Goal: Task Accomplishment & Management: Manage account settings

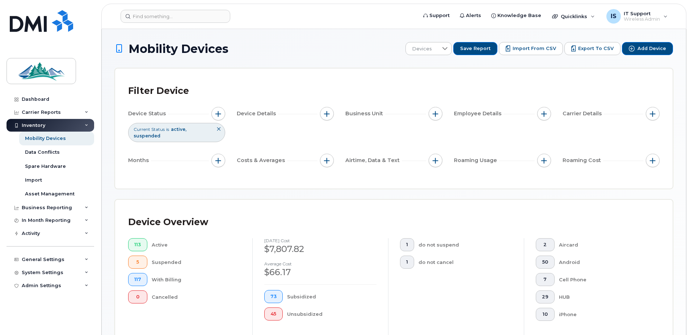
scroll to position [207, 0]
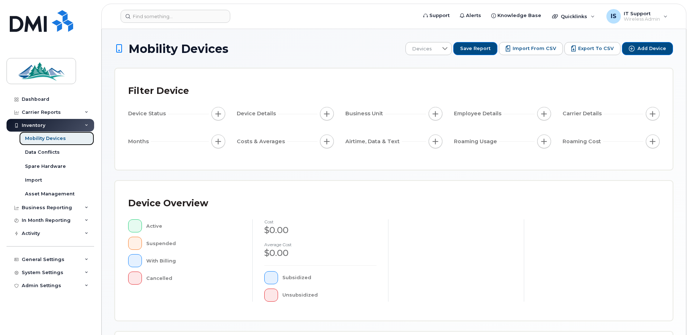
click at [38, 137] on div "Mobility Devices" at bounding box center [45, 138] width 41 height 7
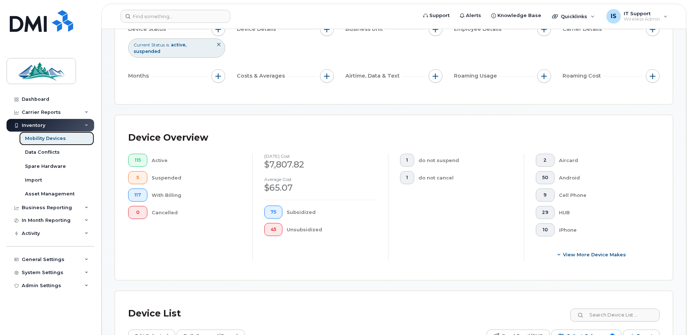
scroll to position [181, 0]
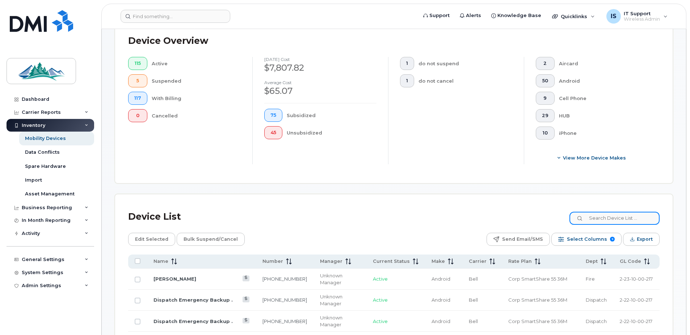
click at [626, 220] on input at bounding box center [615, 217] width 90 height 13
type input "mwtp"
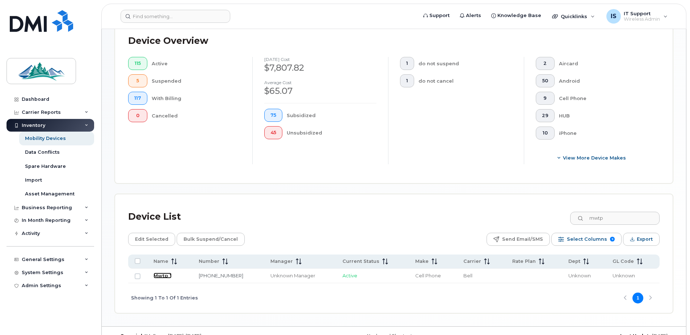
click at [161, 274] on link "Mwtp *" at bounding box center [163, 275] width 18 height 6
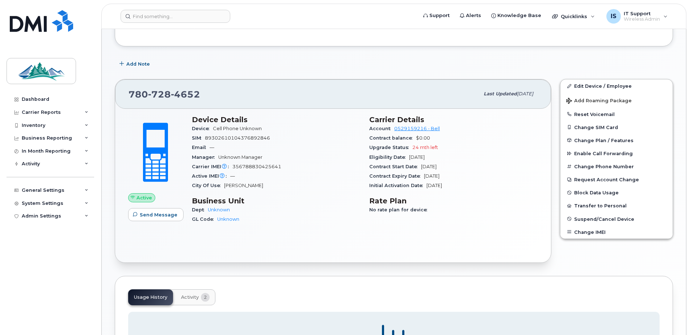
scroll to position [109, 0]
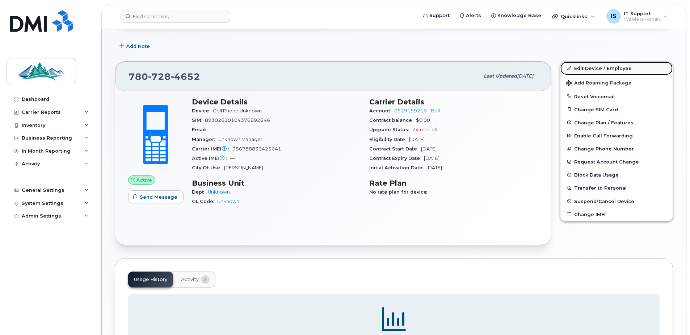
click at [593, 67] on link "Edit Device / Employee" at bounding box center [617, 68] width 112 height 13
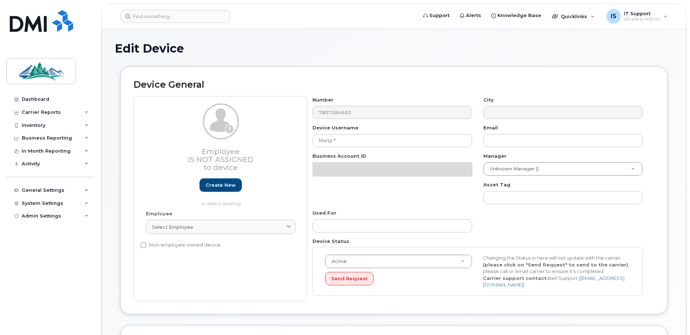
select select "4306357"
select select "4306358"
click at [350, 140] on input "Mwtp *" at bounding box center [391, 140] width 159 height 13
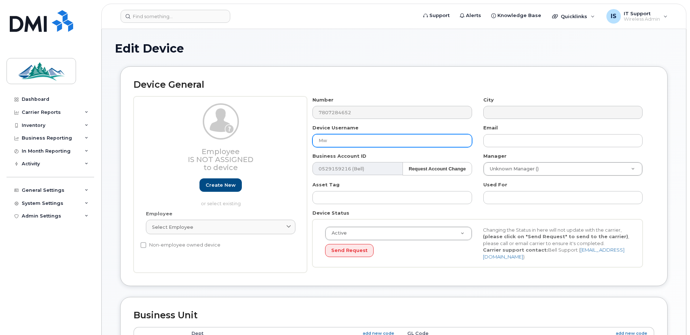
type input "M"
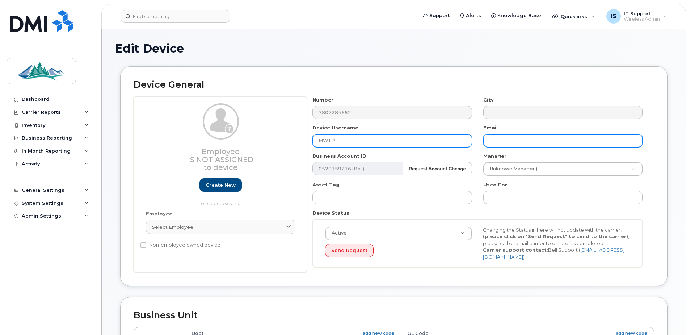
type input "MWTP"
click at [522, 140] on input "text" at bounding box center [562, 140] width 159 height 13
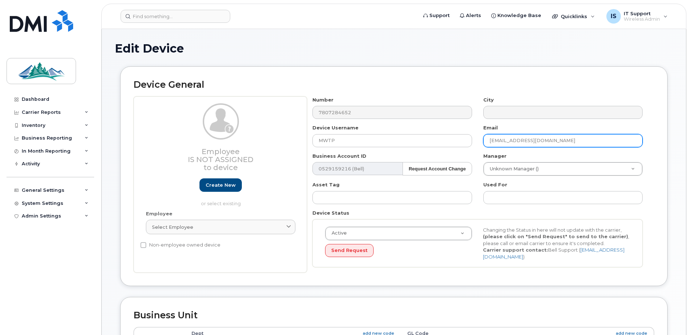
type input "[EMAIL_ADDRESS][DOMAIN_NAME]"
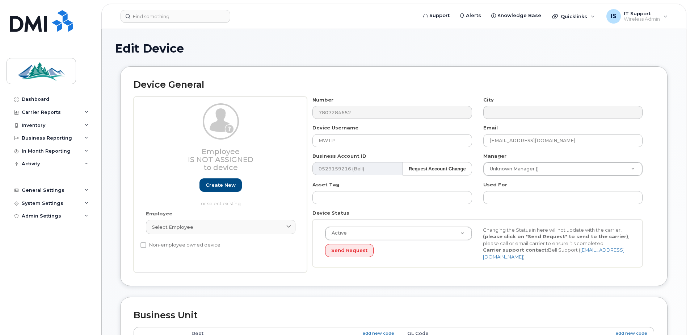
click at [583, 125] on div "Email itsupport@yhcounty.ca" at bounding box center [563, 135] width 171 height 23
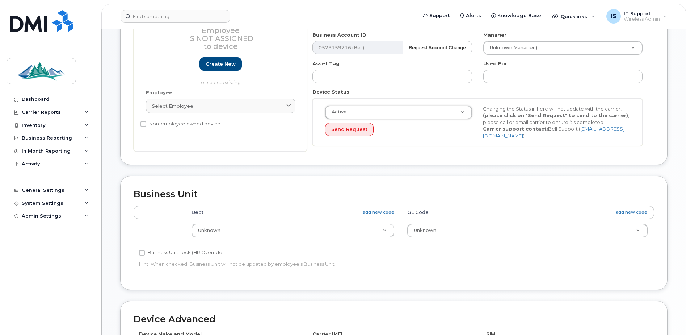
scroll to position [145, 0]
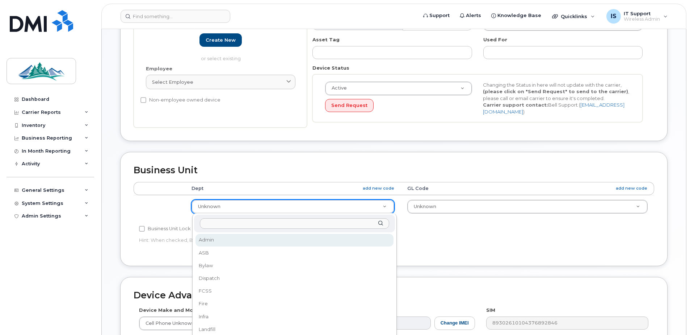
click at [253, 223] on input "text" at bounding box center [294, 223] width 189 height 11
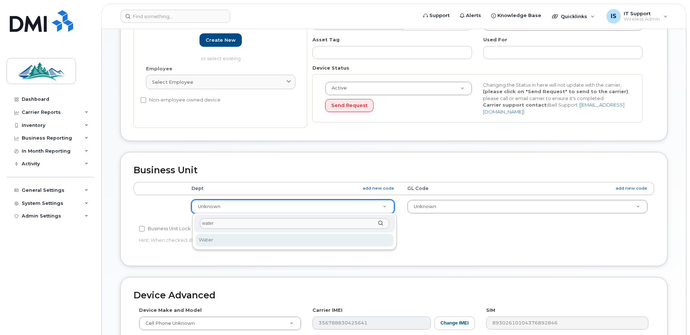
type input "water"
select select "4308147"
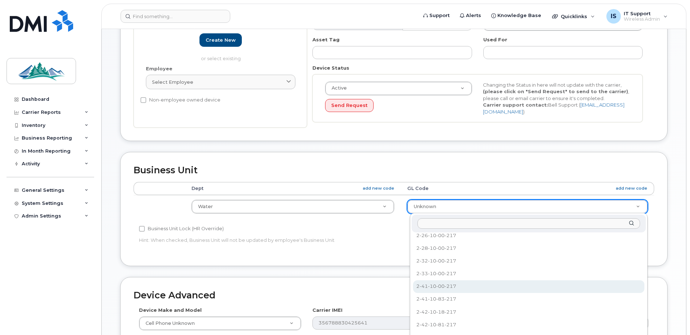
select select "4308167"
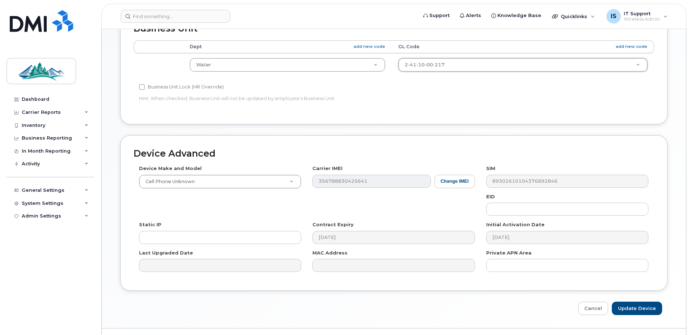
scroll to position [290, 0]
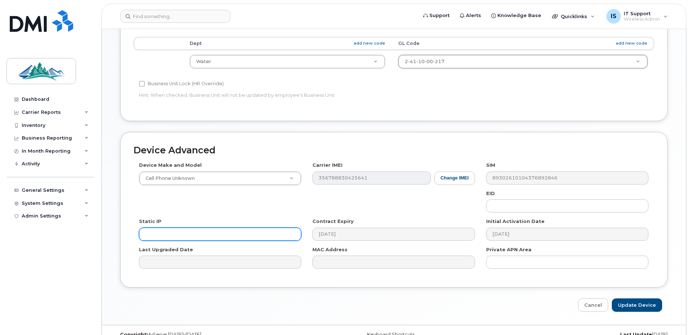
click at [181, 234] on input "text" at bounding box center [220, 233] width 162 height 13
click at [172, 231] on input "text" at bounding box center [220, 233] width 162 height 13
paste input "184.151.220.178"
type input "184.151.220.178"
click at [644, 306] on input "Update Device" at bounding box center [637, 304] width 50 height 13
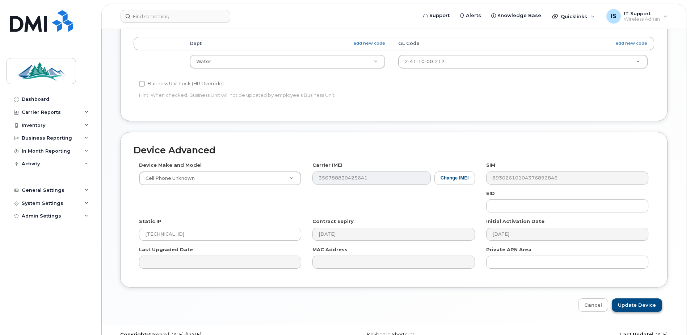
type input "Saving..."
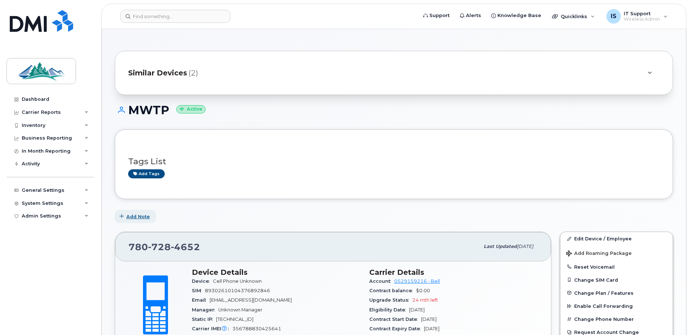
click at [143, 213] on span "Add Note" at bounding box center [138, 216] width 24 height 7
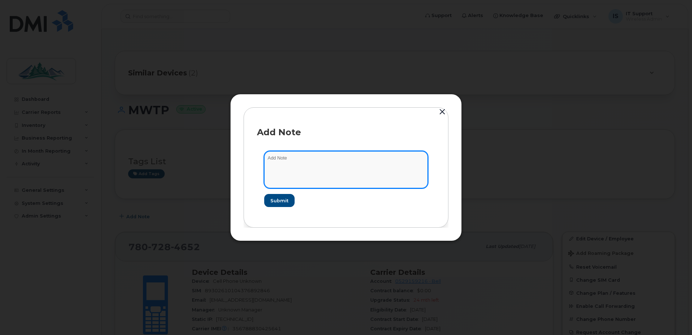
click at [282, 157] on textarea at bounding box center [346, 169] width 164 height 37
type textarea "Marlboro Water Treatment Plant"
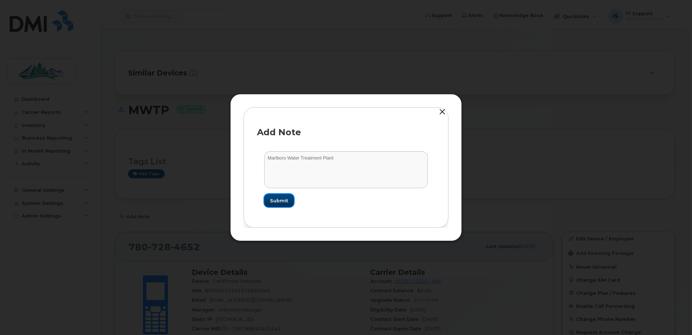
click at [277, 200] on span "Submit" at bounding box center [279, 200] width 18 height 7
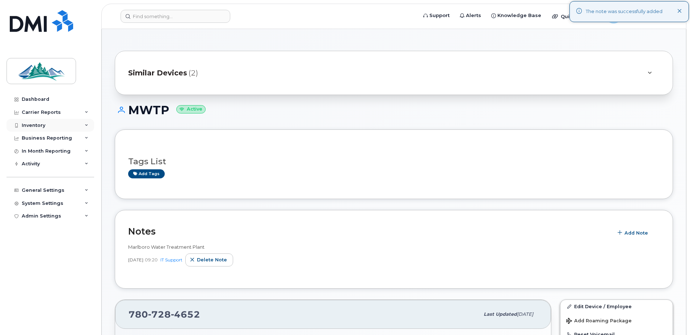
click at [29, 123] on div "Inventory" at bounding box center [34, 125] width 24 height 6
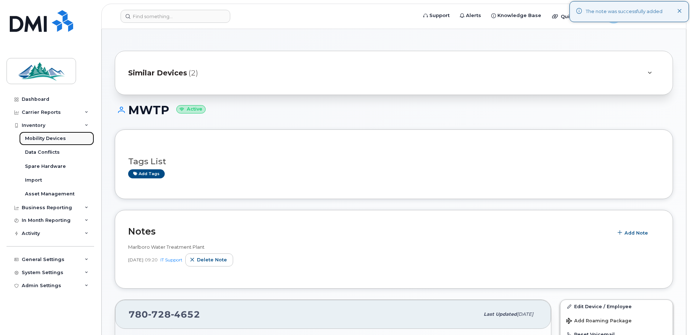
click at [43, 138] on div "Mobility Devices" at bounding box center [45, 138] width 41 height 7
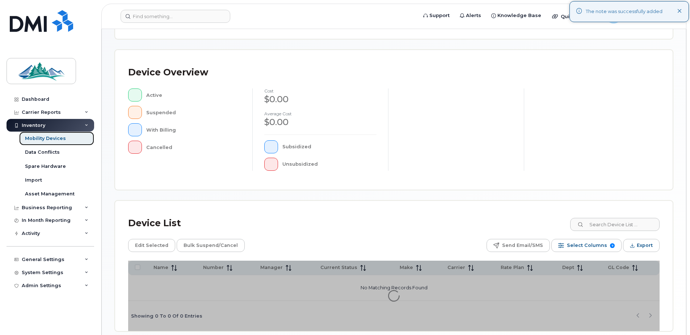
scroll to position [145, 0]
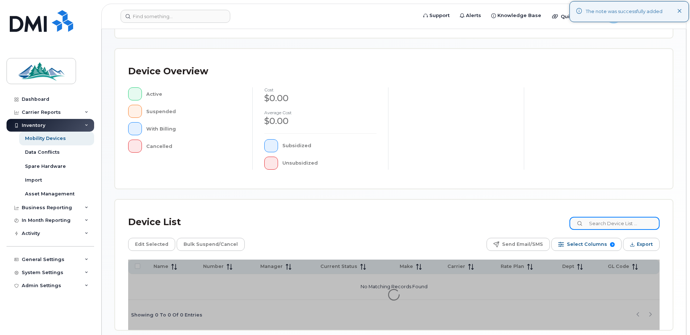
click at [621, 223] on input at bounding box center [615, 223] width 90 height 13
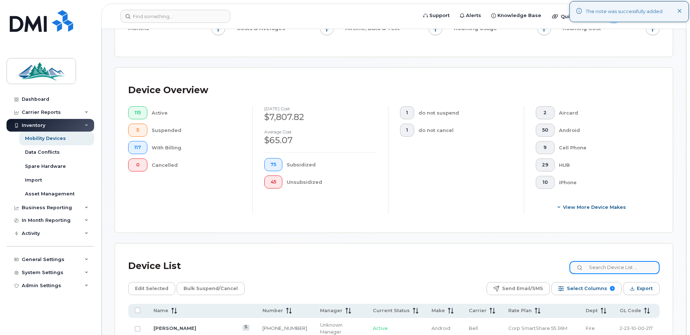
scroll to position [164, 0]
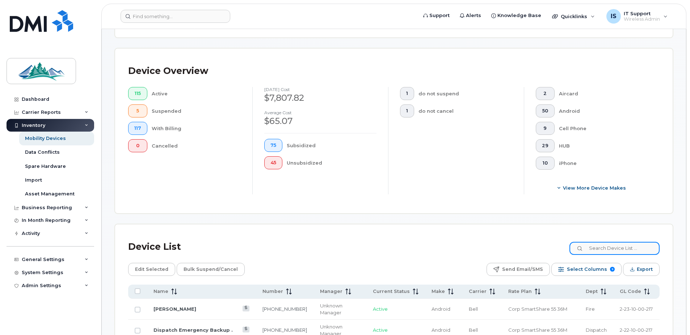
type input "w"
type input "eburg"
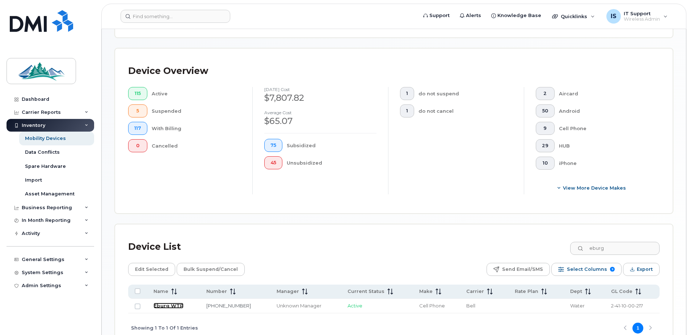
click at [164, 306] on link "Eburg WTP" at bounding box center [169, 305] width 30 height 6
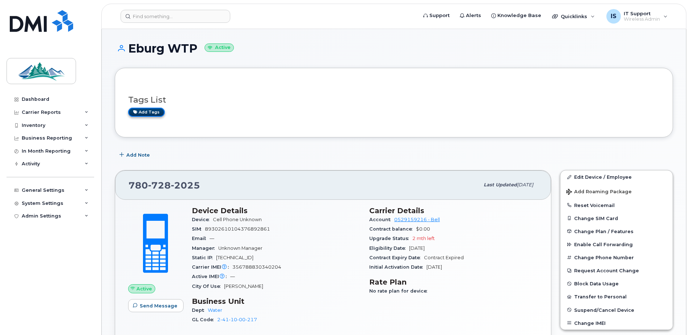
click at [155, 110] on link "Add tags" at bounding box center [146, 112] width 37 height 9
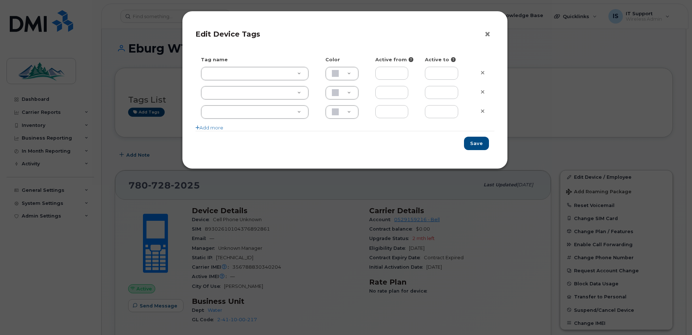
click at [486, 32] on button "×" at bounding box center [489, 34] width 10 height 11
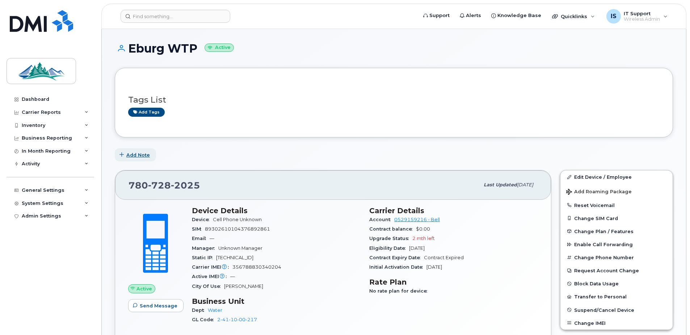
click at [138, 153] on span "Add Note" at bounding box center [138, 154] width 24 height 7
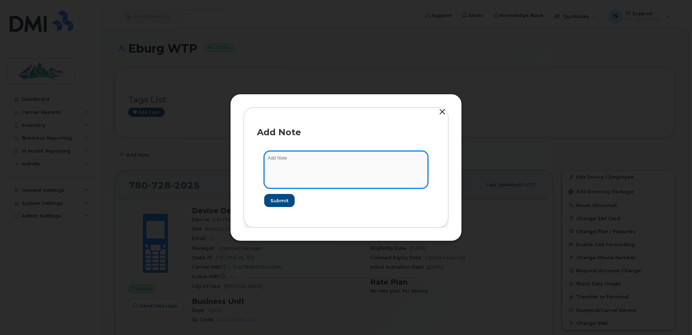
click at [269, 159] on textarea at bounding box center [346, 169] width 164 height 37
type textarea "Evansburg Water Treatment Plant"
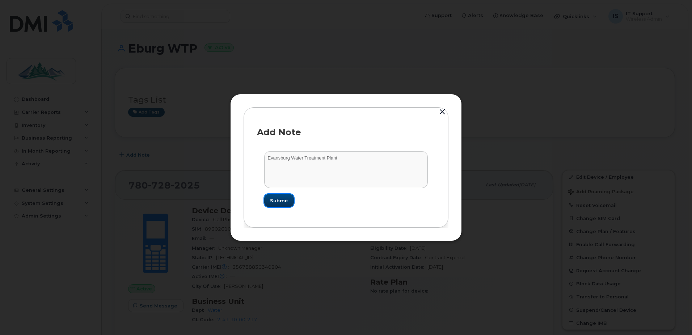
click at [281, 199] on span "Submit" at bounding box center [279, 200] width 18 height 7
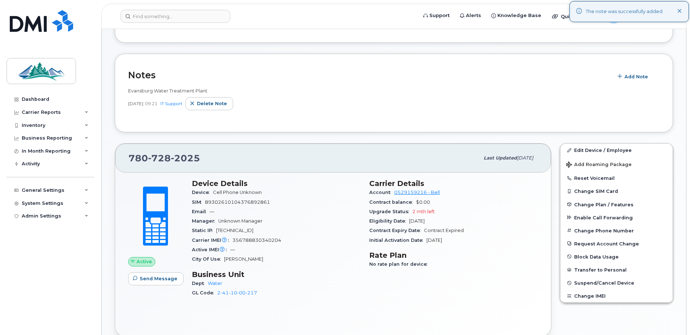
scroll to position [109, 0]
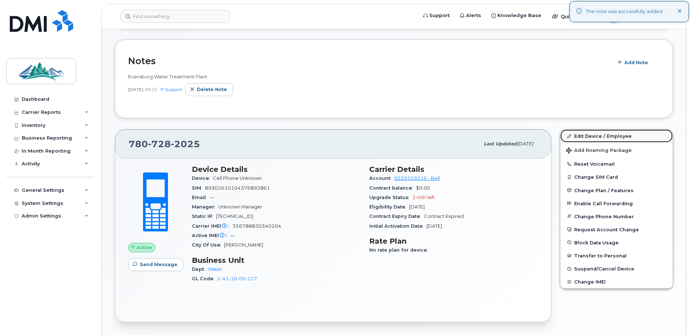
click at [608, 138] on link "Edit Device / Employee" at bounding box center [617, 135] width 112 height 13
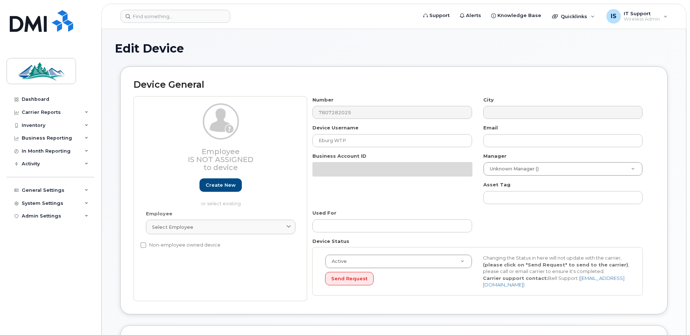
select select "4308147"
select select "4308167"
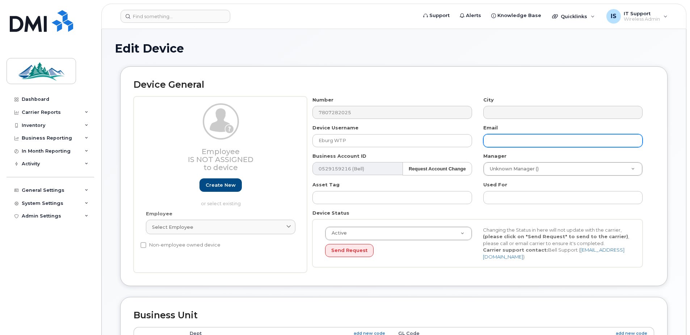
click at [530, 143] on input "text" at bounding box center [562, 140] width 159 height 13
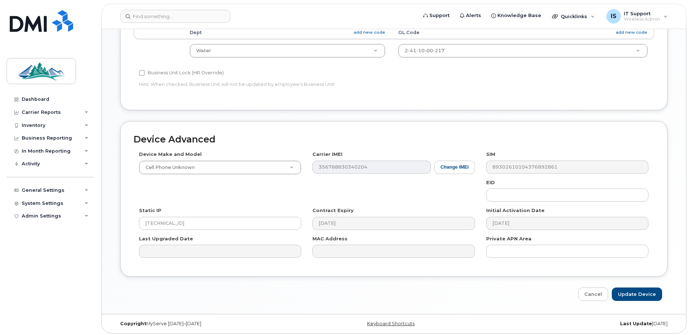
scroll to position [303, 0]
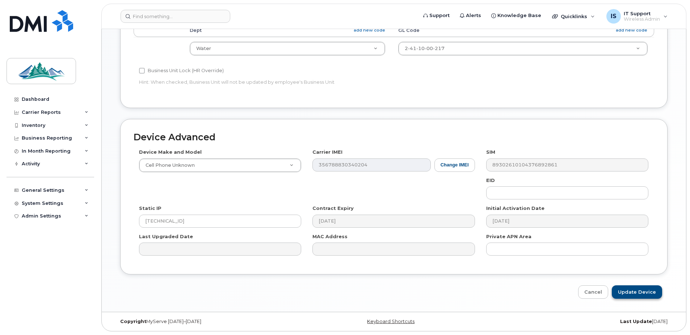
type input "[EMAIL_ADDRESS][DOMAIN_NAME]"
click at [632, 291] on input "Update Device" at bounding box center [637, 291] width 50 height 13
type input "Saving..."
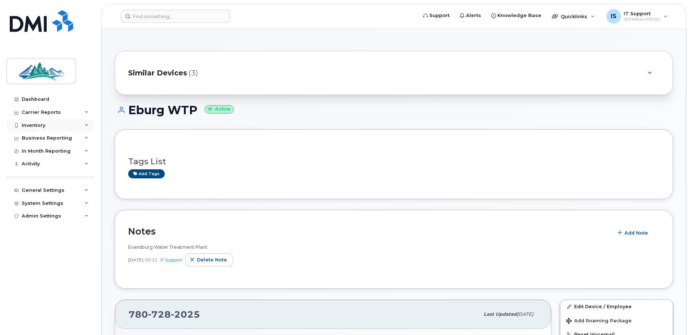
click at [41, 124] on div "Inventory" at bounding box center [34, 125] width 24 height 6
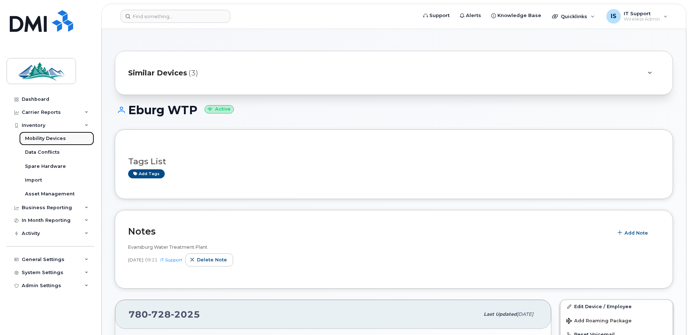
click at [45, 135] on div "Mobility Devices" at bounding box center [45, 138] width 41 height 7
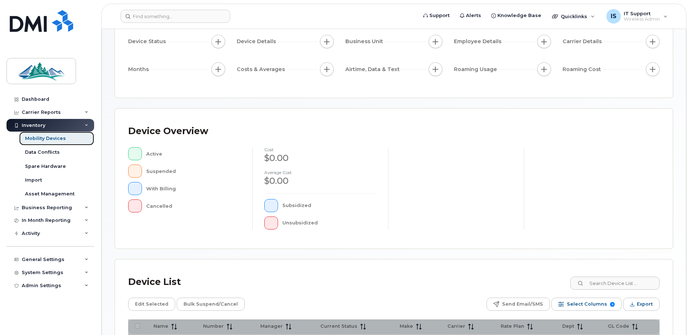
scroll to position [176, 0]
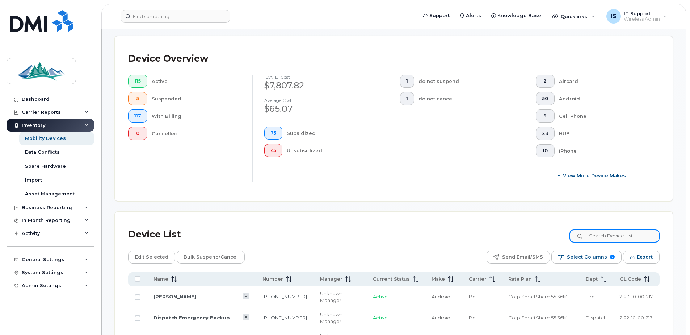
click at [614, 237] on input at bounding box center [615, 235] width 90 height 13
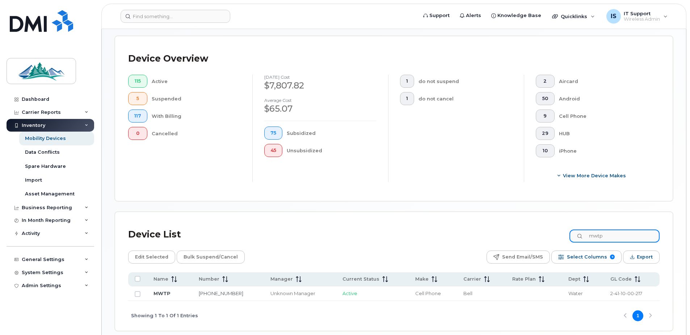
type input "mwtp"
click at [164, 293] on link "MWTP" at bounding box center [162, 293] width 17 height 6
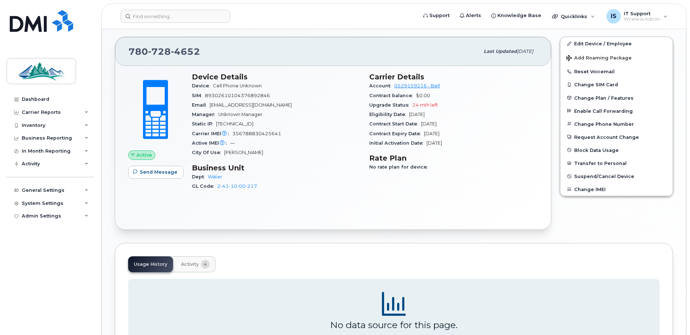
scroll to position [125, 0]
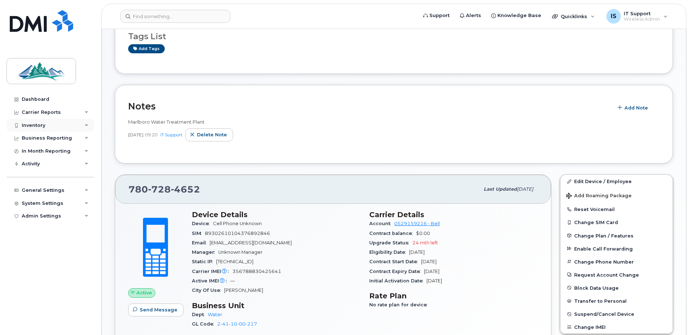
click at [42, 120] on div "Inventory" at bounding box center [51, 125] width 88 height 13
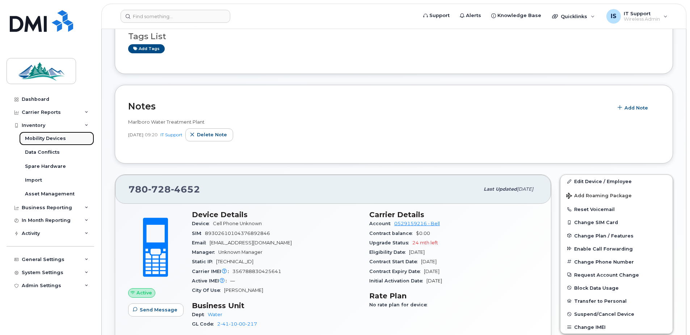
click at [41, 138] on div "Mobility Devices" at bounding box center [45, 138] width 41 height 7
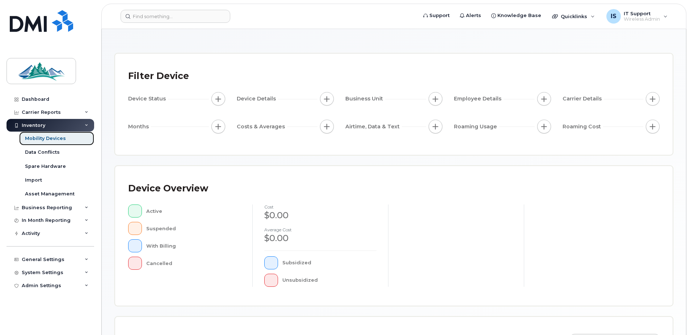
scroll to position [176, 0]
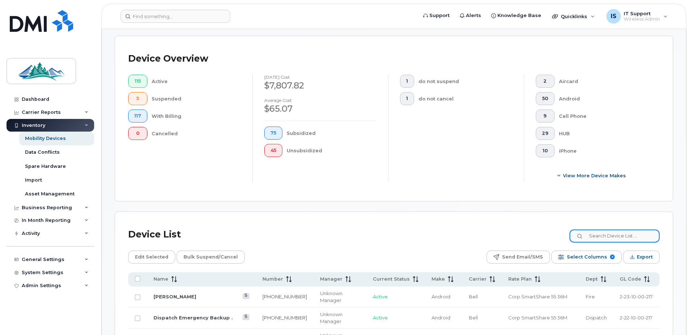
click at [620, 238] on input at bounding box center [615, 235] width 90 height 13
type input "wls"
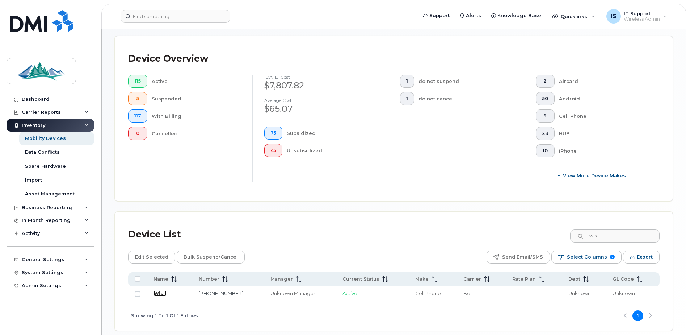
click at [161, 293] on link "Wls *" at bounding box center [160, 293] width 13 height 6
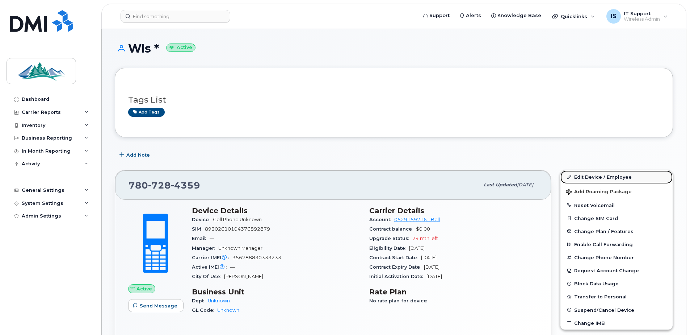
click at [589, 177] on link "Edit Device / Employee" at bounding box center [617, 176] width 112 height 13
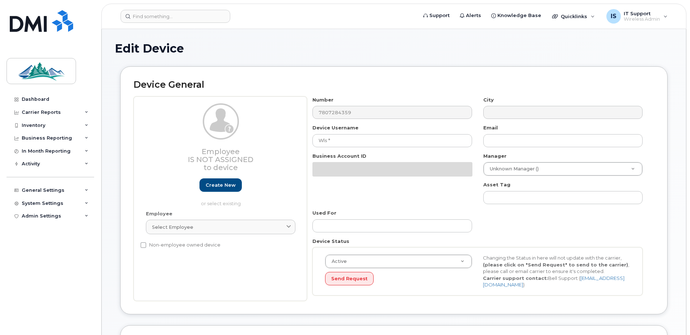
select select "4306357"
select select "4306358"
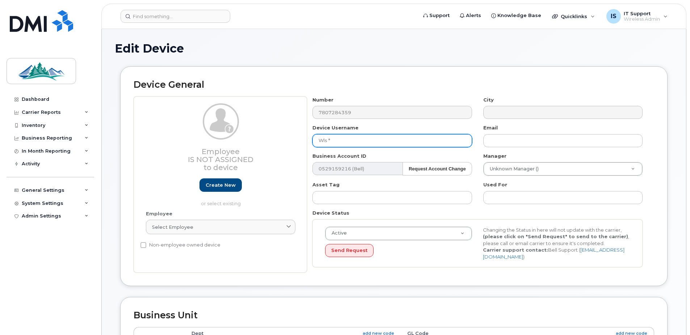
click at [348, 145] on input "Wls *" at bounding box center [391, 140] width 159 height 13
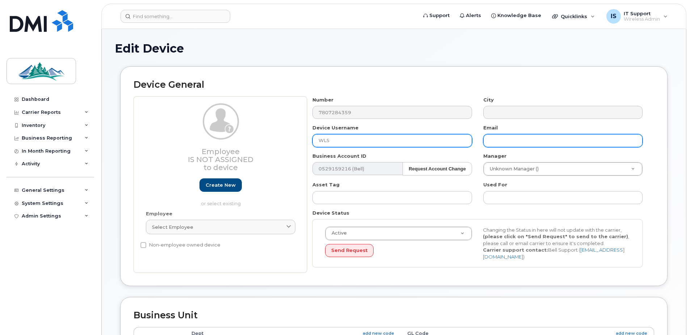
type input "WLS"
click at [515, 141] on input "text" at bounding box center [562, 140] width 159 height 13
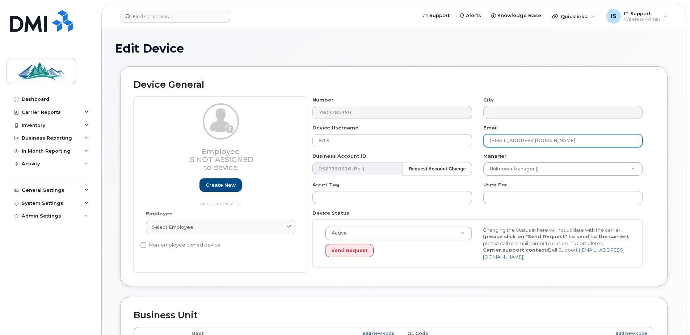
type input "[EMAIL_ADDRESS][DOMAIN_NAME]"
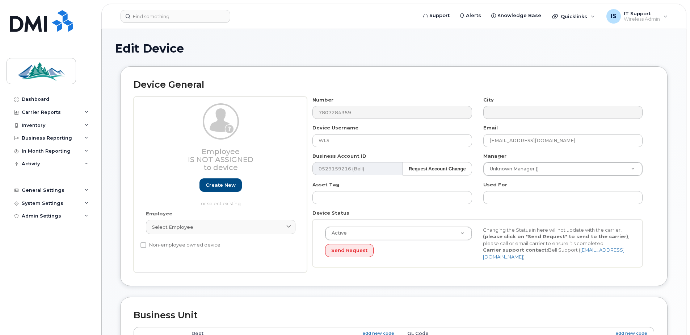
click at [658, 156] on div "Device General Employee Is not assigned to device Create new or select existing…" at bounding box center [393, 175] width 547 height 219
type input "jkl"
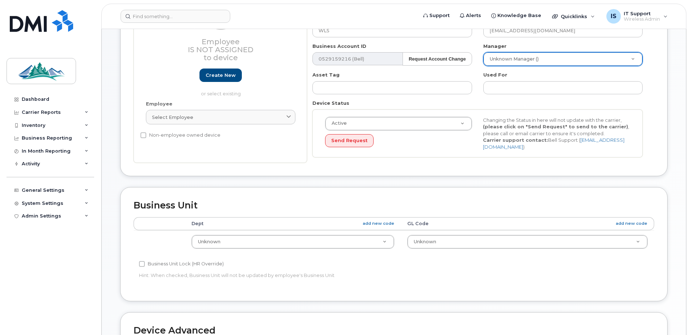
scroll to position [145, 0]
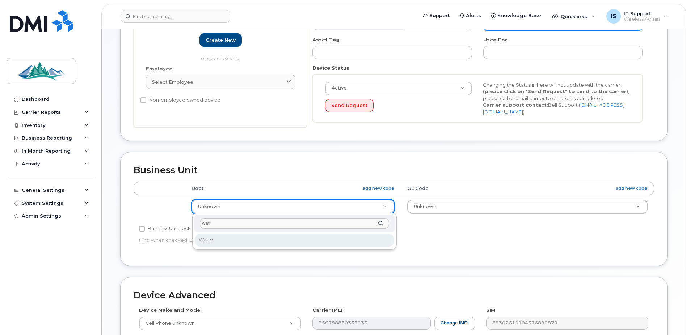
type input "wat"
select select "4308147"
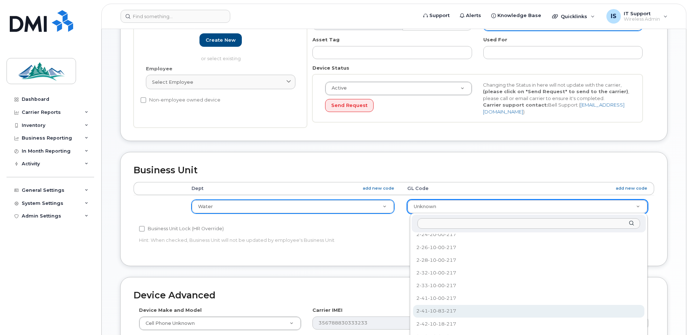
scroll to position [132, 0]
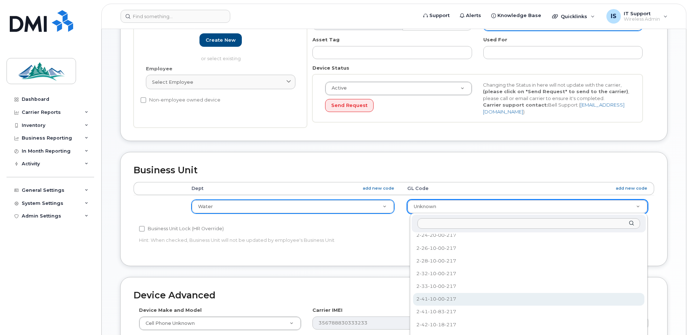
select select "4308167"
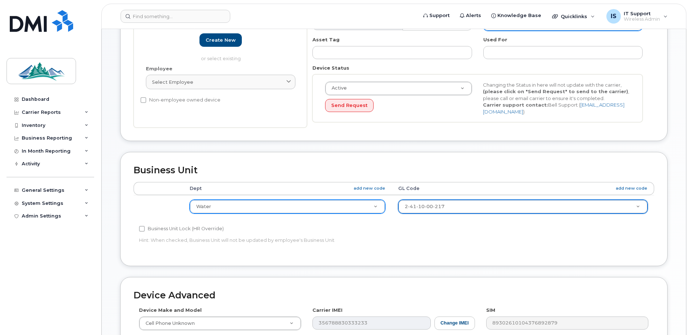
click at [621, 237] on div "Accounting Categories Rules Dept add new code GL Code add new code Water Admin …" at bounding box center [394, 217] width 521 height 71
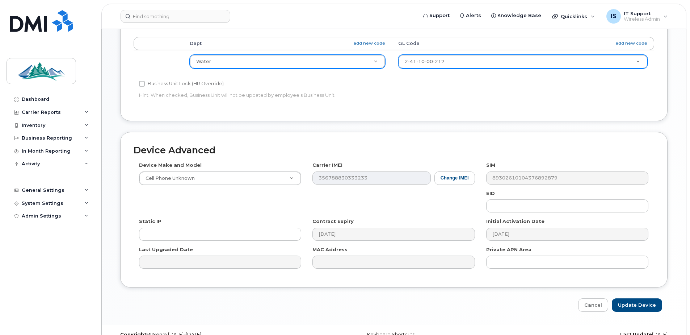
scroll to position [303, 0]
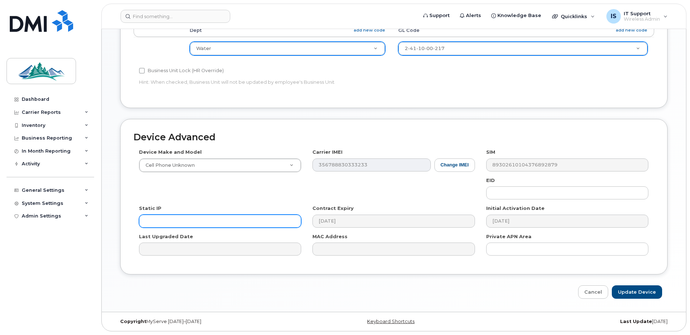
click at [153, 221] on input "text" at bounding box center [220, 220] width 162 height 13
click at [150, 224] on input "text" at bounding box center [220, 220] width 162 height 13
paste input "[TECHNICAL_ID]"
type input "[TECHNICAL_ID]"
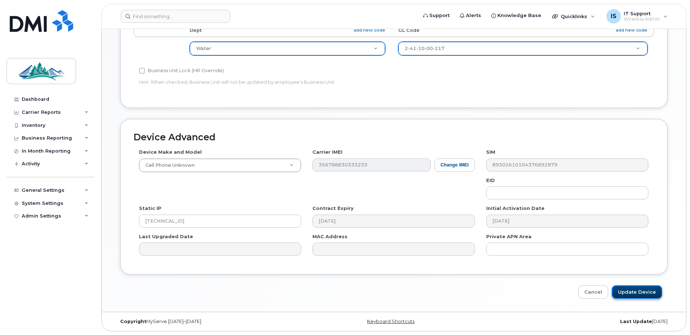
click at [645, 293] on input "Update Device" at bounding box center [637, 291] width 50 height 13
type input "Saving..."
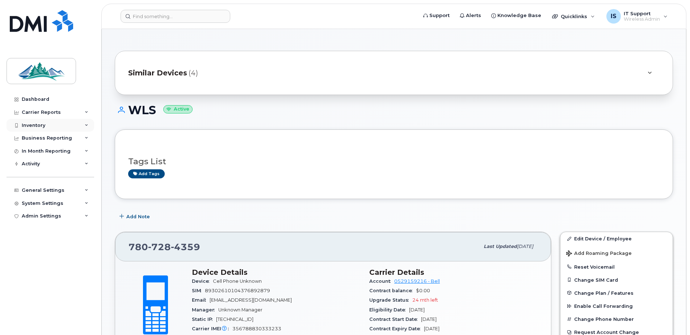
click at [41, 127] on div "Inventory" at bounding box center [34, 125] width 24 height 6
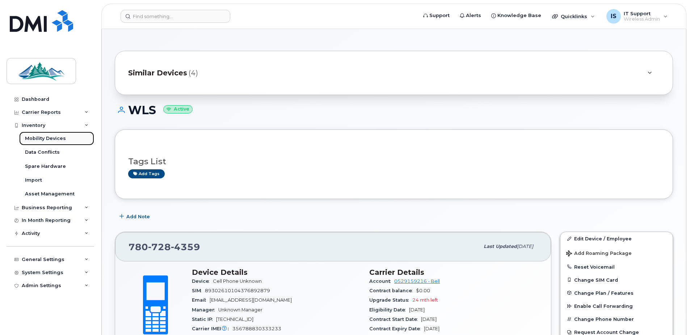
click at [43, 137] on div "Mobility Devices" at bounding box center [45, 138] width 41 height 7
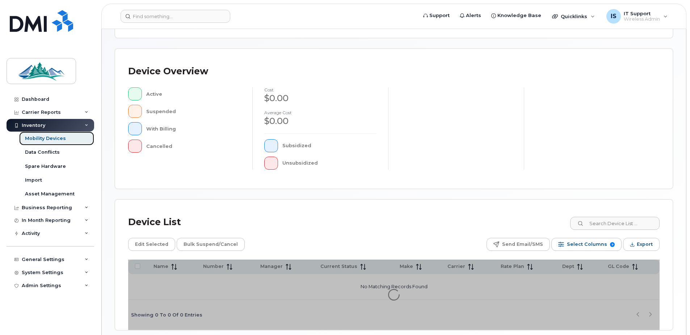
scroll to position [176, 0]
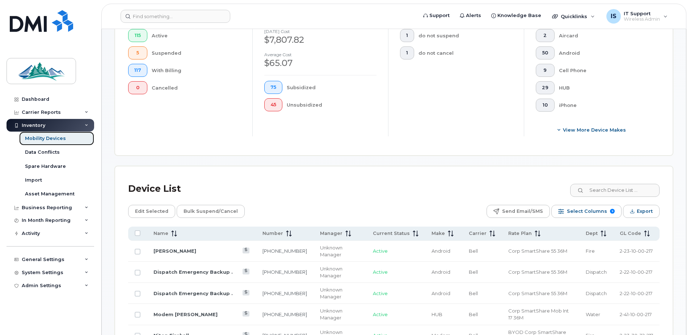
scroll to position [321, 0]
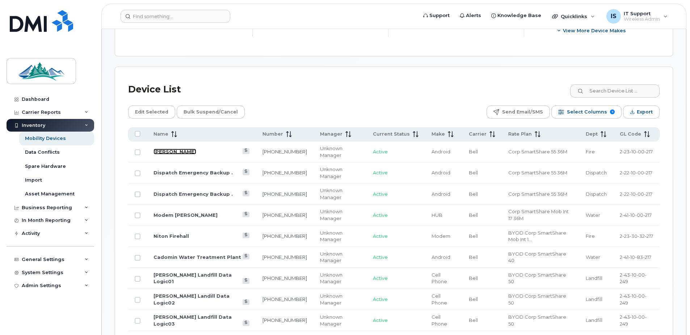
click at [165, 151] on link "Brenna Smyrski" at bounding box center [175, 151] width 43 height 6
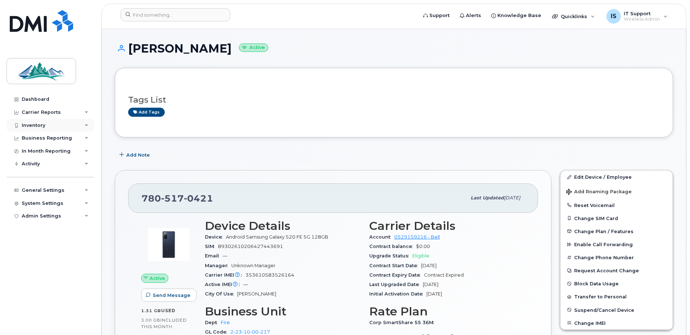
click at [37, 126] on div "Inventory" at bounding box center [34, 125] width 24 height 6
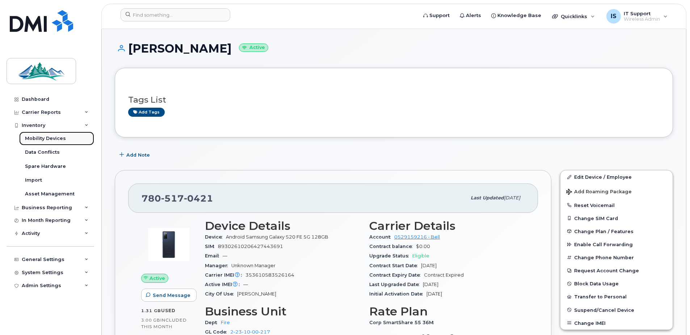
click at [37, 138] on div "Mobility Devices" at bounding box center [45, 138] width 41 height 7
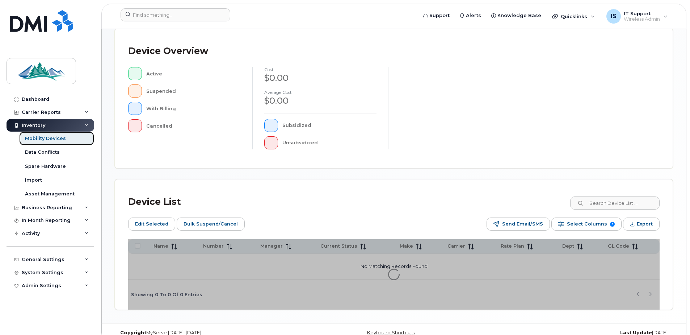
scroll to position [176, 0]
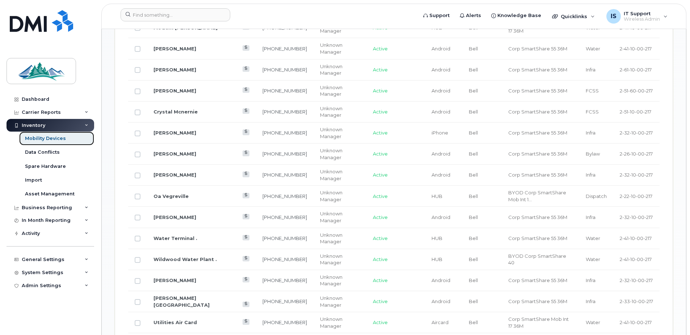
scroll to position [683, 0]
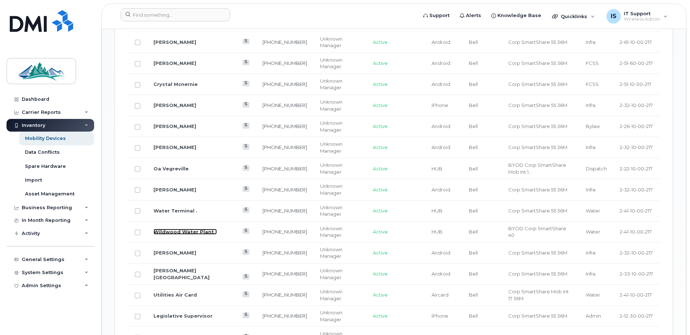
click at [167, 231] on link "Wildwood Water Plant ." at bounding box center [185, 231] width 63 height 6
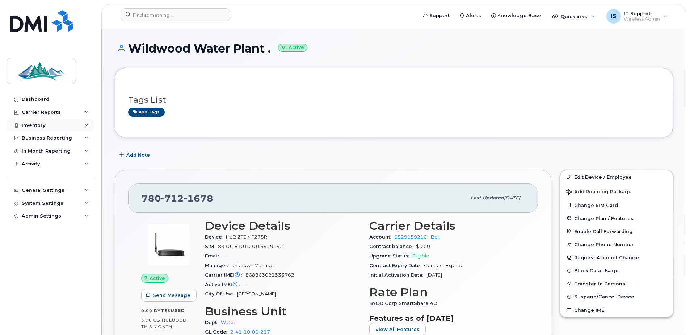
click at [36, 126] on div "Inventory" at bounding box center [34, 125] width 24 height 6
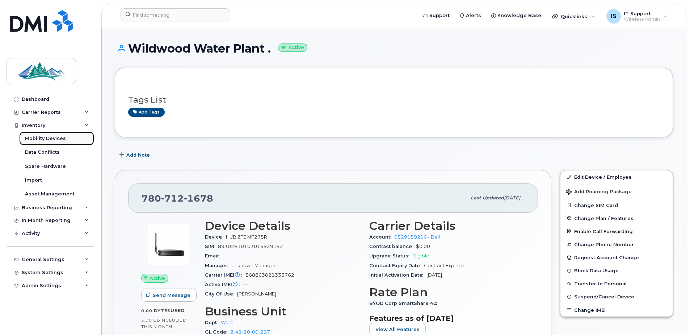
click at [44, 139] on div "Mobility Devices" at bounding box center [45, 138] width 41 height 7
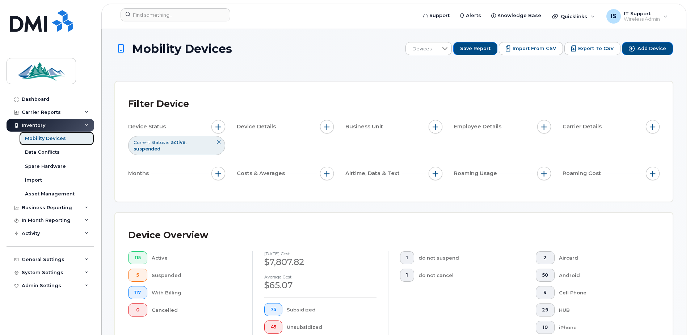
click at [28, 137] on div "Mobility Devices" at bounding box center [45, 138] width 41 height 7
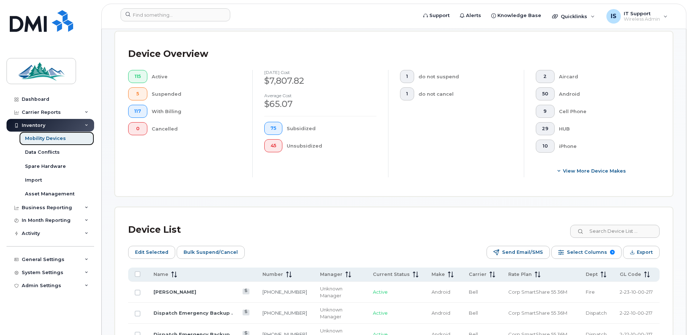
scroll to position [217, 0]
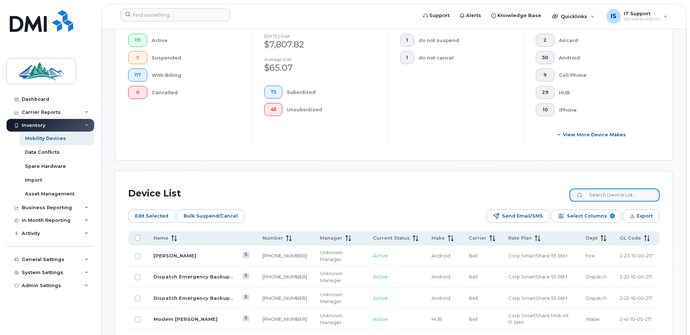
click at [626, 197] on input at bounding box center [615, 194] width 90 height 13
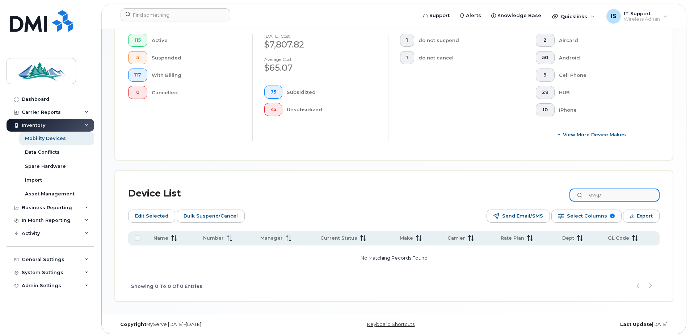
click at [598, 196] on input "ewtp" at bounding box center [615, 194] width 90 height 13
type input "eburg wtp"
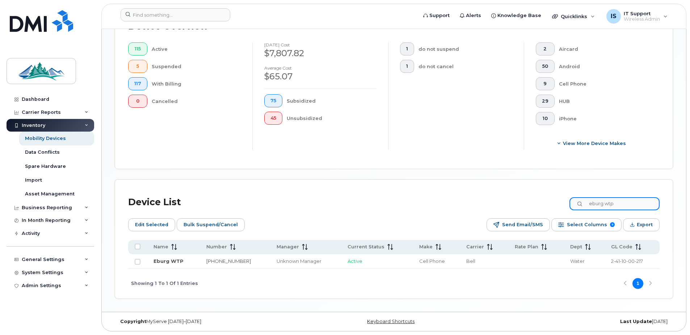
scroll to position [209, 0]
click at [167, 262] on link "Eburg WTP" at bounding box center [169, 261] width 30 height 6
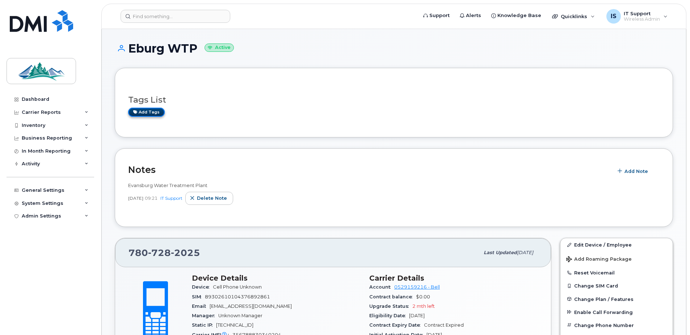
click at [143, 113] on link "Add tags" at bounding box center [146, 112] width 37 height 9
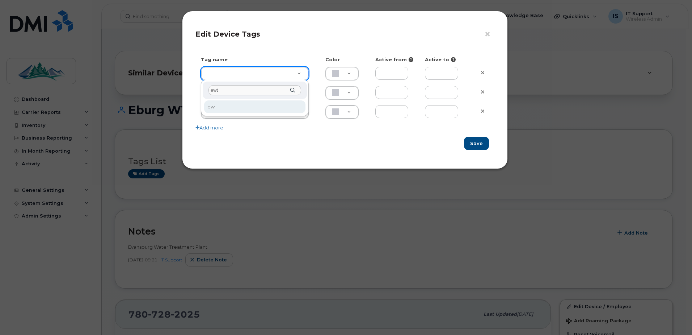
type input "ewtp"
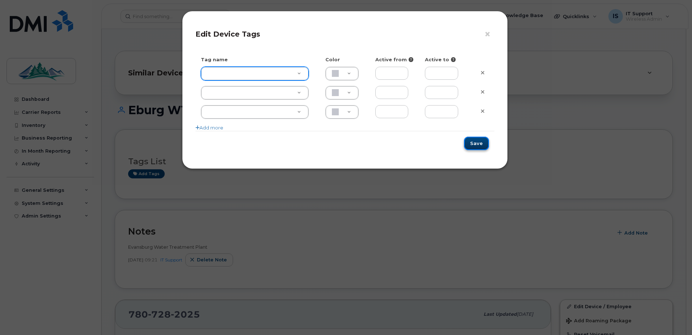
click at [479, 145] on button "Save" at bounding box center [476, 143] width 25 height 13
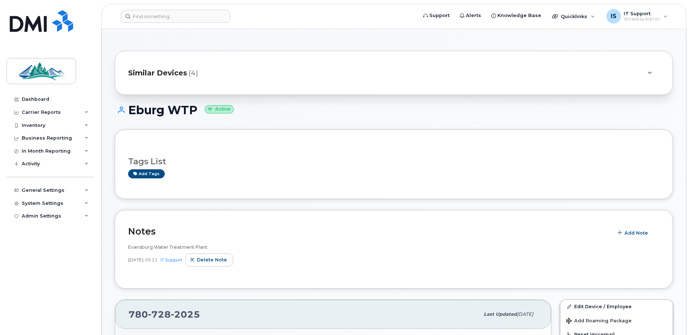
click at [648, 72] on icon at bounding box center [650, 73] width 4 height 5
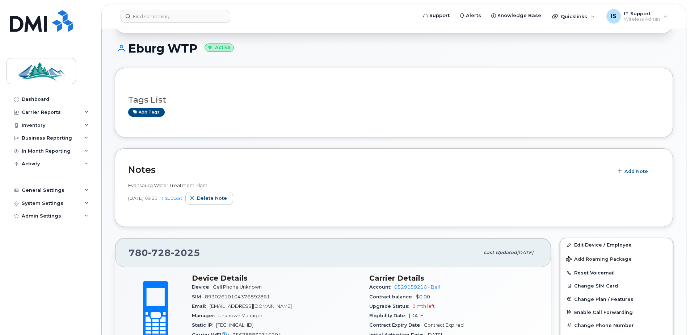
scroll to position [72, 0]
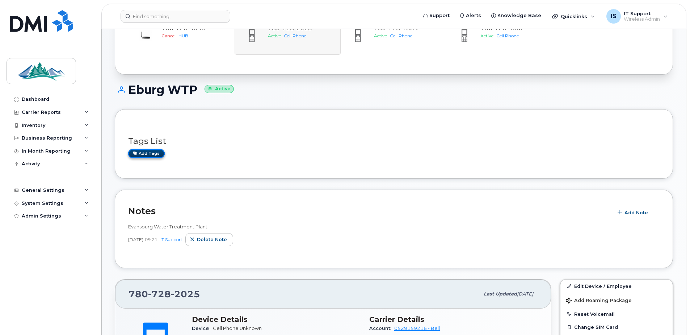
click at [147, 151] on link "Add tags" at bounding box center [146, 153] width 37 height 9
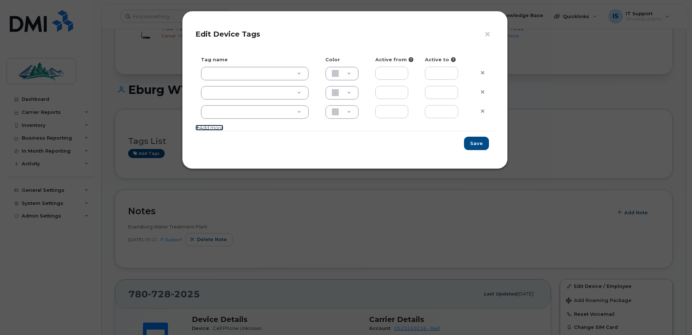
click at [210, 129] on link "Add more" at bounding box center [210, 128] width 28 height 6
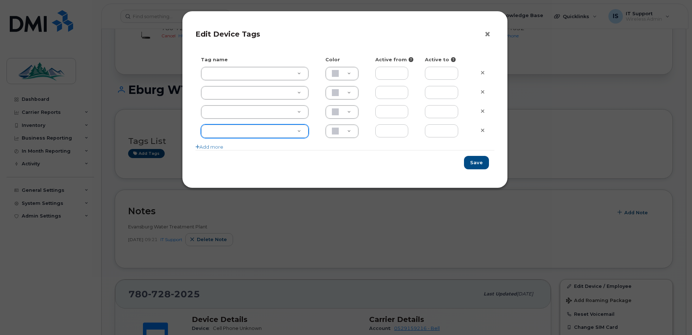
click at [488, 34] on button "×" at bounding box center [489, 34] width 10 height 11
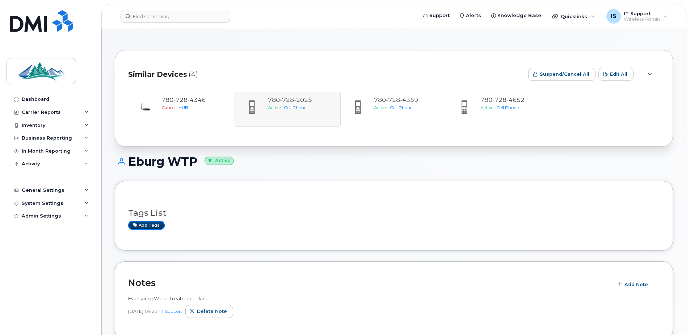
scroll to position [0, 0]
click at [144, 227] on link "Add tags" at bounding box center [146, 225] width 37 height 9
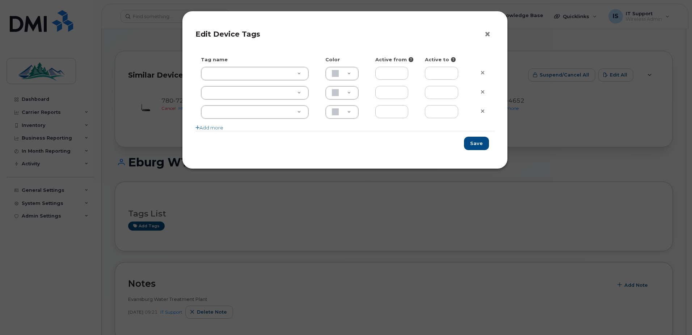
click at [489, 34] on button "×" at bounding box center [489, 34] width 10 height 11
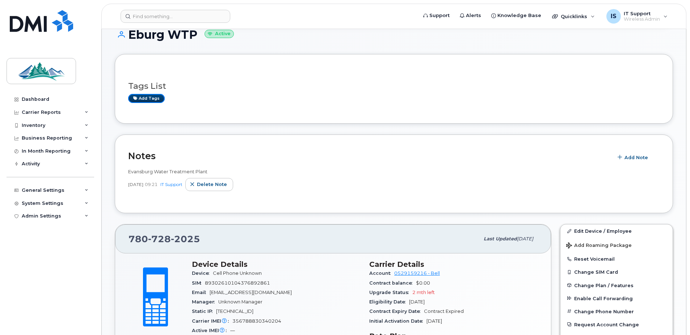
scroll to position [181, 0]
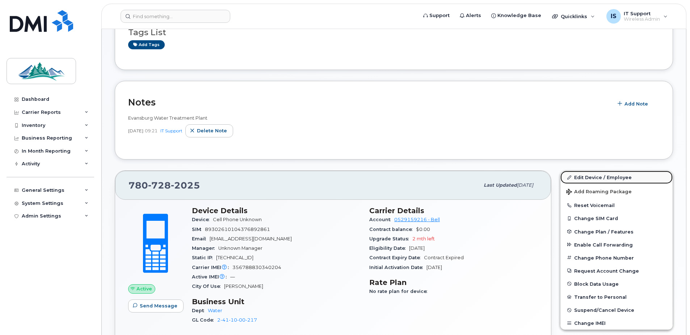
click at [591, 176] on link "Edit Device / Employee" at bounding box center [617, 177] width 112 height 13
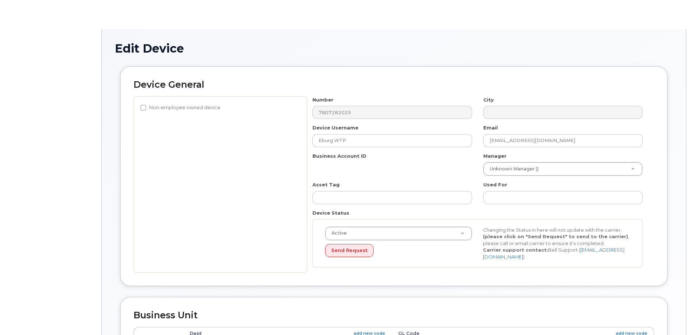
select select "4308147"
select select "4308167"
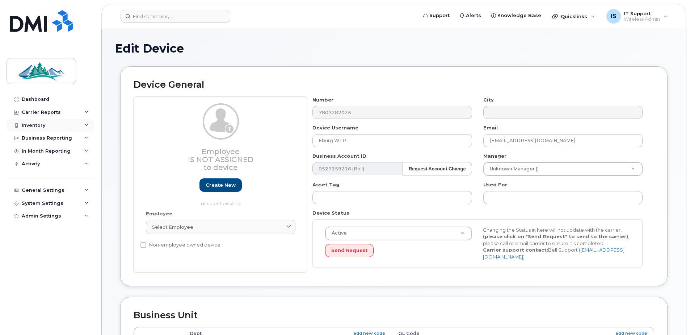
click at [37, 125] on div "Inventory" at bounding box center [34, 125] width 24 height 6
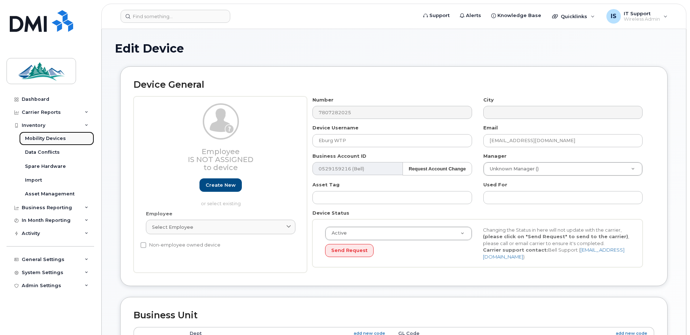
click at [45, 138] on div "Mobility Devices" at bounding box center [45, 138] width 41 height 7
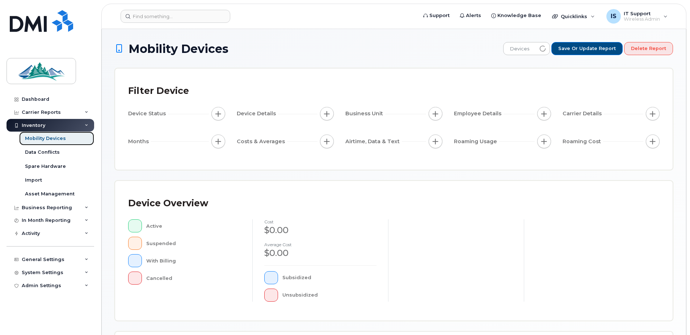
scroll to position [163, 0]
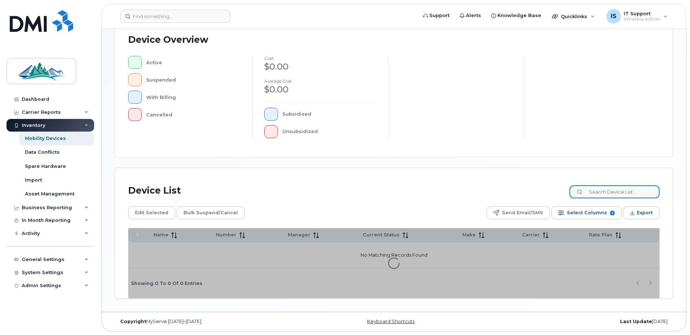
click at [627, 196] on input at bounding box center [615, 191] width 90 height 13
type input "mwtp"
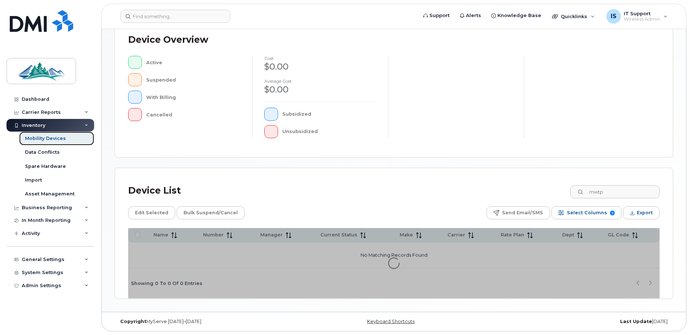
click at [49, 138] on div "Mobility Devices" at bounding box center [45, 138] width 41 height 7
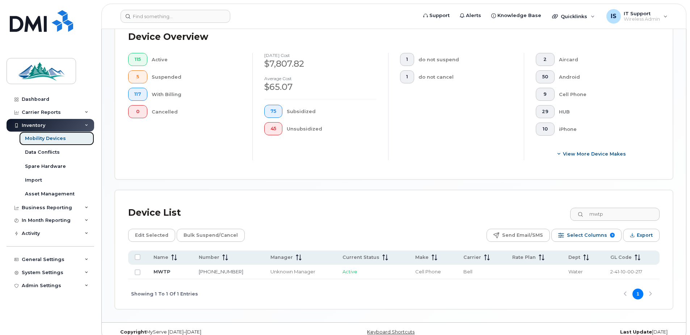
scroll to position [196, 0]
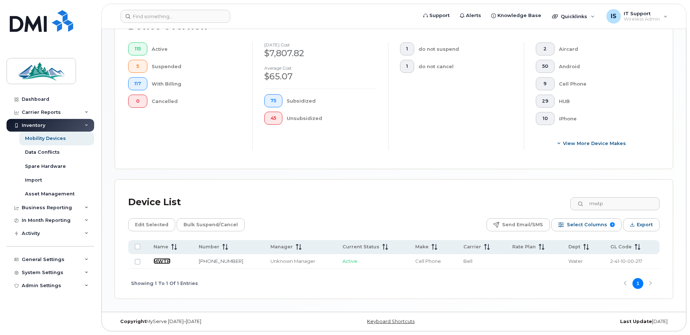
click at [163, 260] on link "MWTP" at bounding box center [162, 261] width 17 height 6
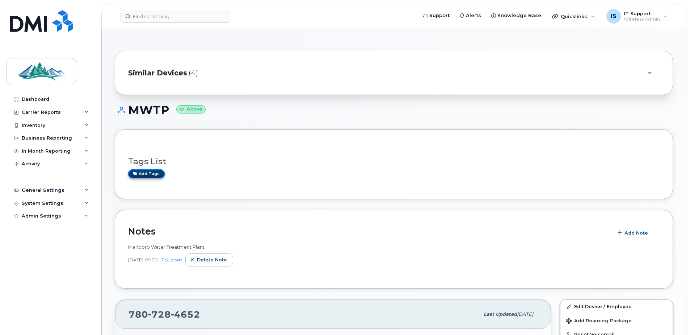
click at [150, 177] on link "Add tags" at bounding box center [146, 173] width 37 height 9
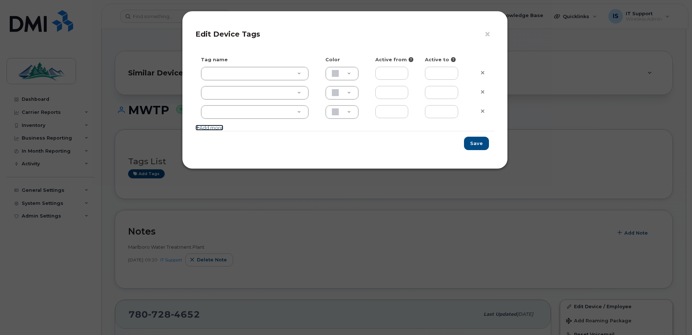
click at [208, 127] on link "Add more" at bounding box center [210, 128] width 28 height 6
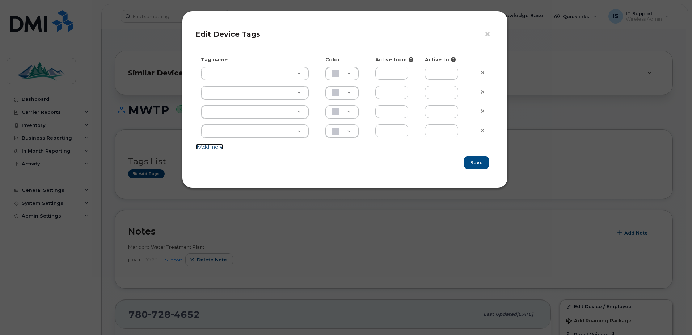
click at [213, 148] on link "Add more" at bounding box center [210, 147] width 28 height 6
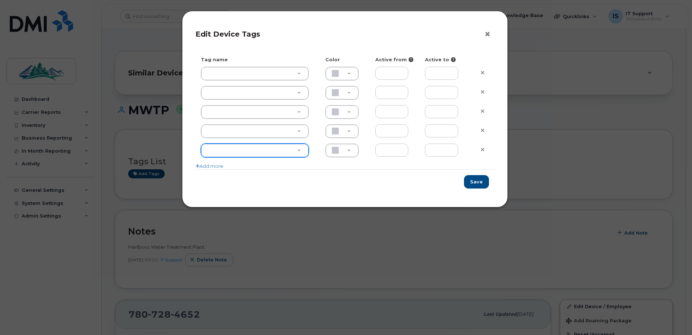
click at [487, 35] on button "×" at bounding box center [489, 34] width 10 height 11
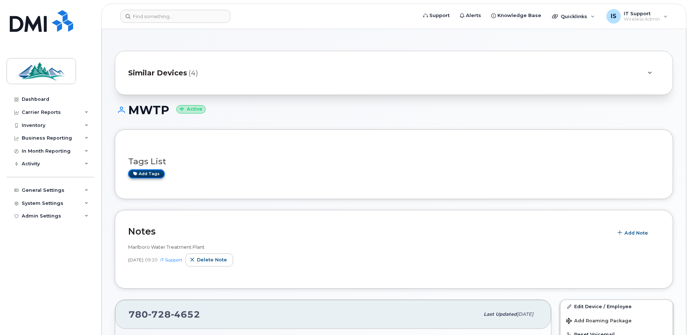
click at [143, 172] on link "Add tags" at bounding box center [146, 173] width 37 height 9
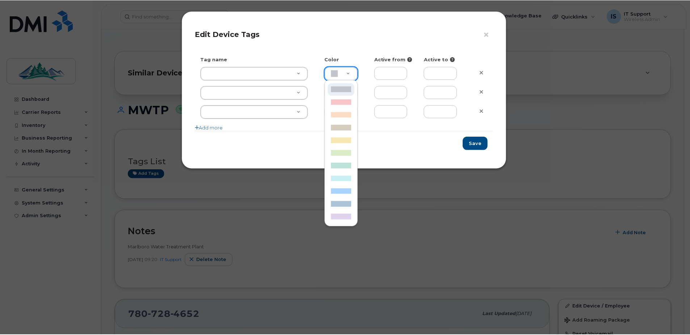
scroll to position [0, 2]
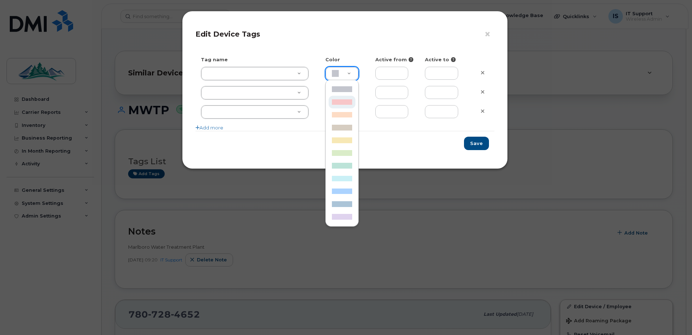
type input "F8C6C8"
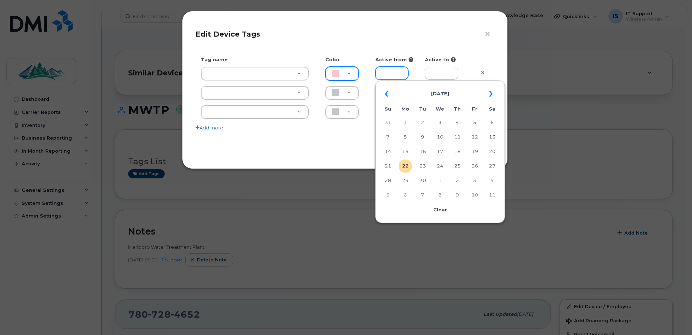
click at [398, 71] on input "text" at bounding box center [391, 73] width 33 height 13
click at [270, 160] on div "× Edit Device Tags Tag name Color Active from Active to F8C6C8 Add more Save" at bounding box center [345, 90] width 326 height 158
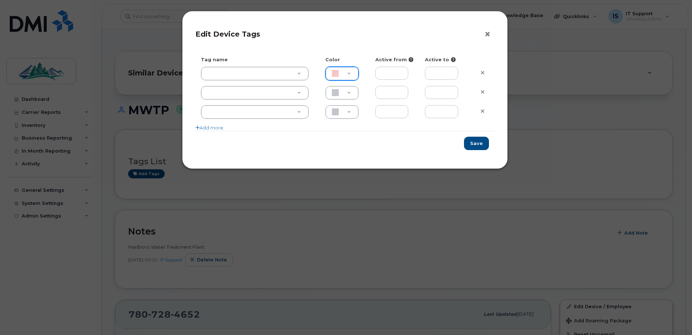
click at [489, 34] on button "×" at bounding box center [489, 34] width 10 height 11
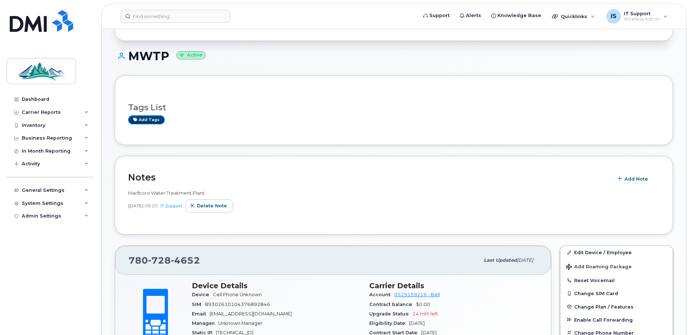
scroll to position [0, 0]
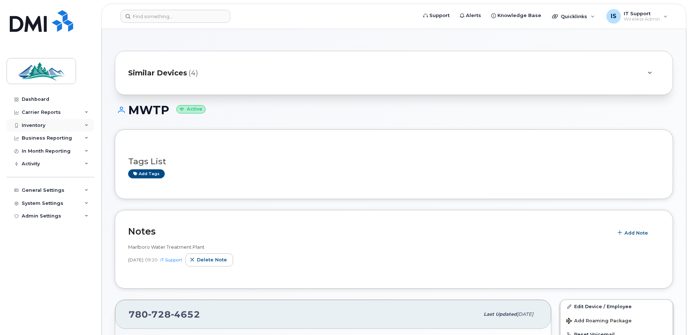
click at [36, 127] on div "Inventory" at bounding box center [34, 125] width 24 height 6
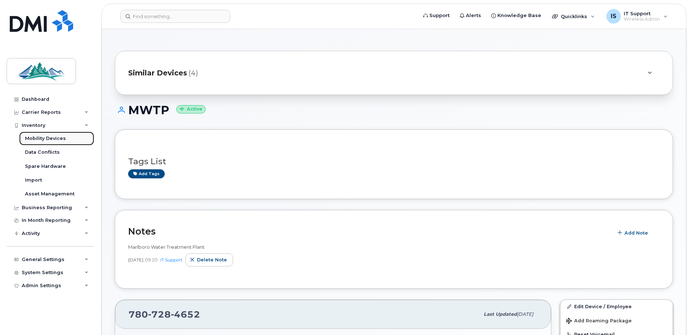
click at [34, 137] on div "Mobility Devices" at bounding box center [45, 138] width 41 height 7
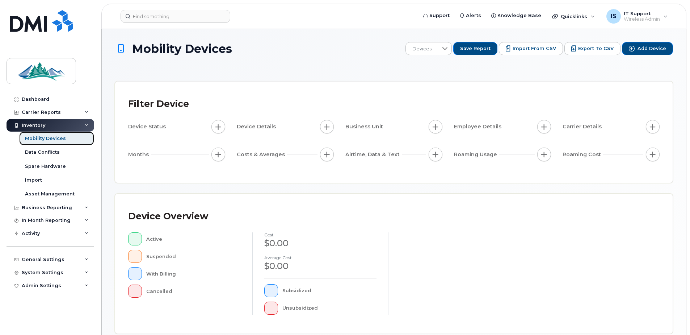
click at [36, 138] on div "Mobility Devices" at bounding box center [45, 138] width 41 height 7
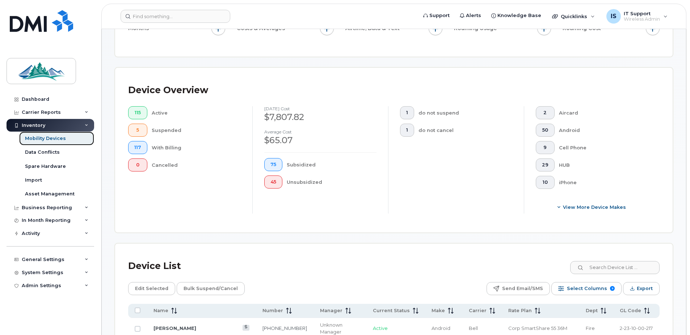
scroll to position [164, 0]
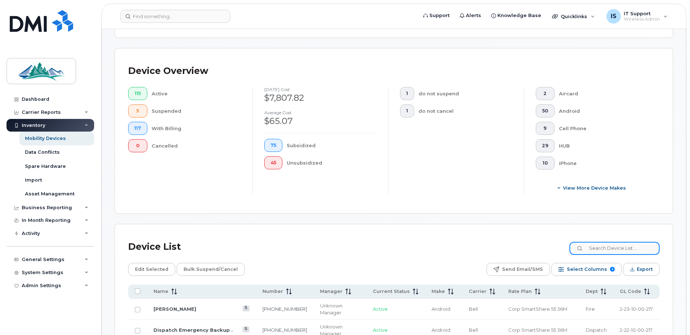
click at [617, 248] on input at bounding box center [615, 248] width 90 height 13
type input "wls"
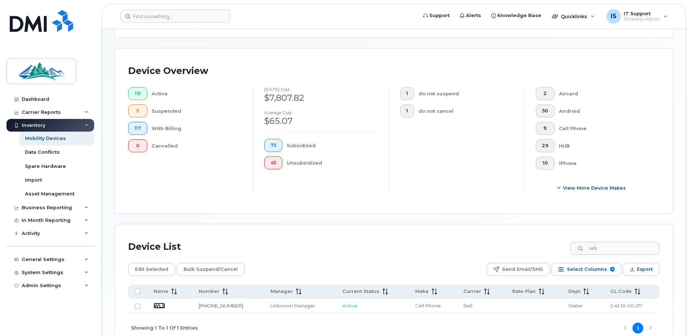
click at [163, 304] on link "WLS" at bounding box center [160, 305] width 12 height 6
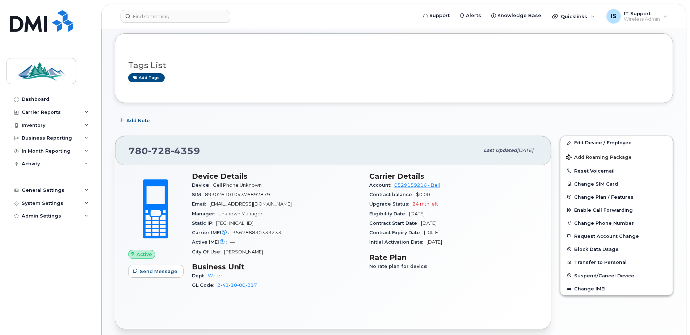
scroll to position [109, 0]
